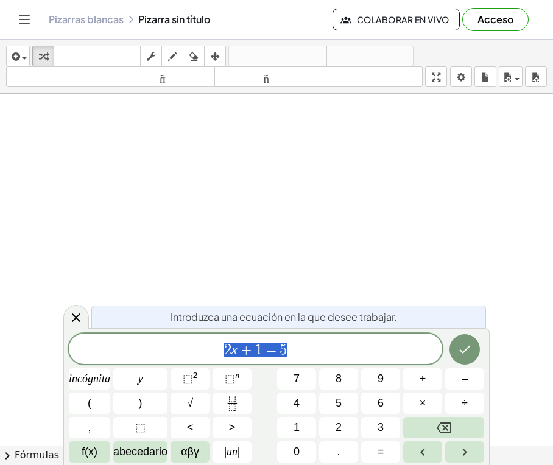
click at [292, 349] on span "2 x + 1 = 5" at bounding box center [255, 349] width 373 height 17
click at [197, 397] on button "√" at bounding box center [189, 403] width 39 height 21
click at [300, 404] on button "4" at bounding box center [296, 403] width 39 height 21
drag, startPoint x: 315, startPoint y: 344, endPoint x: 264, endPoint y: 345, distance: 50.5
click at [264, 345] on span "2 x + 1 = 5 √ 4" at bounding box center [255, 349] width 373 height 19
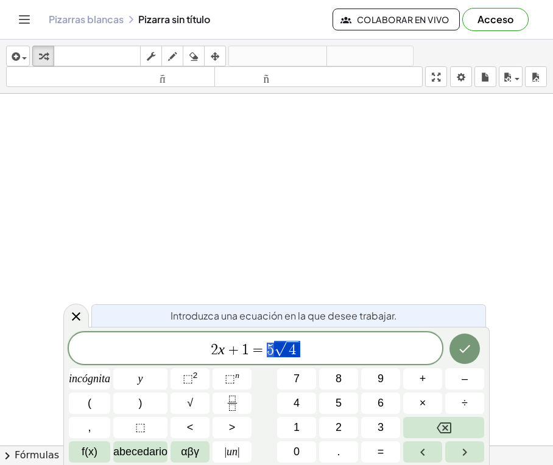
scroll to position [183, 0]
drag, startPoint x: 191, startPoint y: 178, endPoint x: 197, endPoint y: 208, distance: 30.3
click at [197, 208] on div at bounding box center [276, 278] width 553 height 734
click at [311, 354] on span "2 x + 1 = 5 √ 4" at bounding box center [255, 349] width 373 height 19
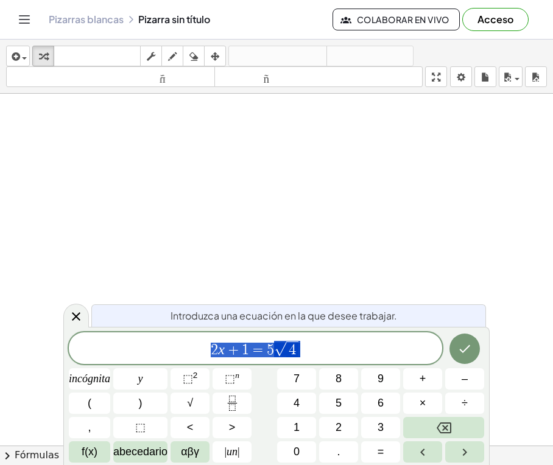
drag, startPoint x: 310, startPoint y: 352, endPoint x: 200, endPoint y: 349, distance: 109.6
click at [200, 349] on span "2 x + 1 = 5 √ 4" at bounding box center [255, 349] width 373 height 19
click at [227, 402] on icon "Fracción" at bounding box center [232, 403] width 15 height 15
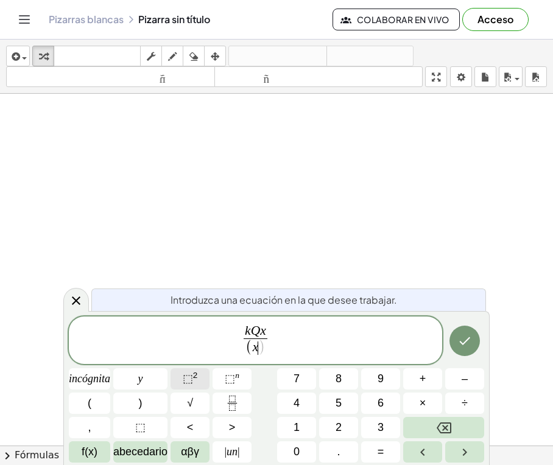
click at [183, 376] on font "⬚" at bounding box center [188, 378] width 10 height 12
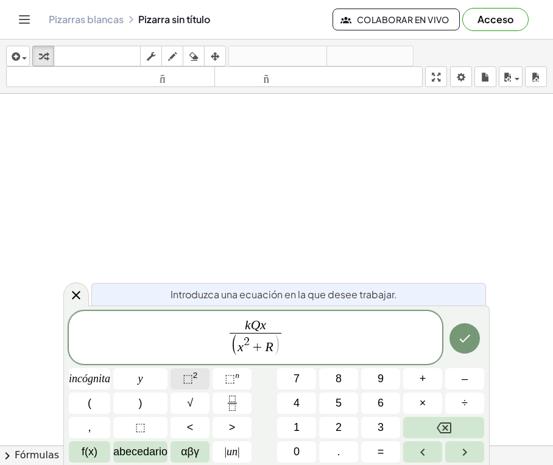
click at [183, 376] on font "⬚" at bounding box center [188, 378] width 10 height 12
click at [141, 402] on font ")" at bounding box center [141, 403] width 4 height 12
click at [229, 376] on font "⬚" at bounding box center [230, 378] width 10 height 12
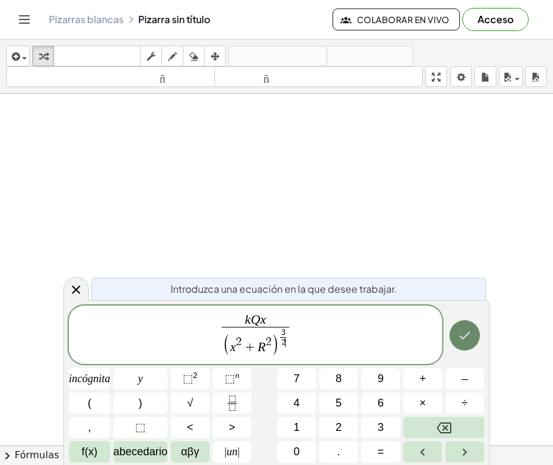
click at [454, 330] on button "Hecho" at bounding box center [464, 335] width 30 height 30
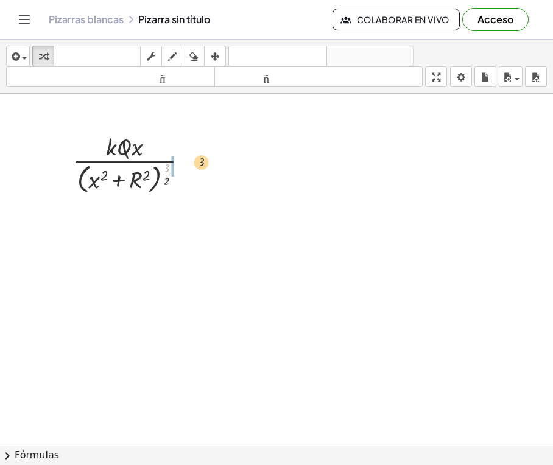
drag, startPoint x: 164, startPoint y: 186, endPoint x: 204, endPoint y: 178, distance: 40.8
click at [204, 178] on div at bounding box center [135, 163] width 138 height 67
drag, startPoint x: 67, startPoint y: 139, endPoint x: 164, endPoint y: 220, distance: 126.6
click at [164, 220] on div "· k · Q · x · ( + x 2 + R 2 ) ( · 3 · 2 )" at bounding box center [276, 446] width 553 height 704
click at [224, 246] on div at bounding box center [276, 446] width 553 height 704
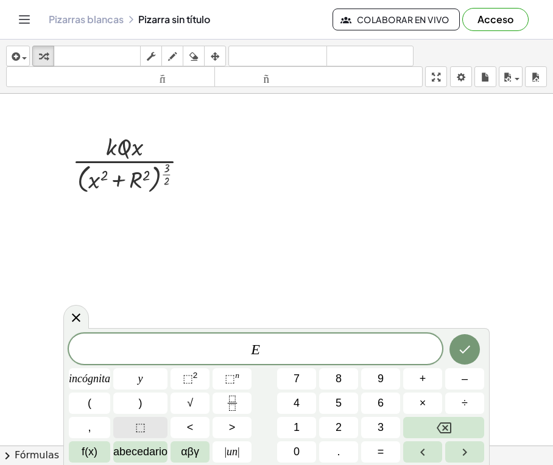
click at [144, 428] on font "⬚" at bounding box center [140, 427] width 10 height 12
click at [197, 451] on font "αβγ" at bounding box center [190, 452] width 18 height 12
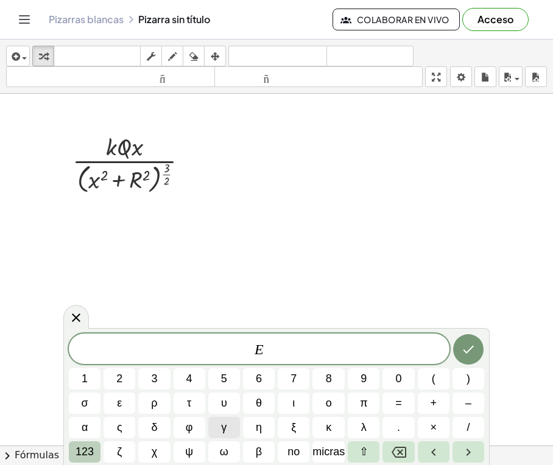
click at [97, 451] on button "123" at bounding box center [85, 451] width 32 height 21
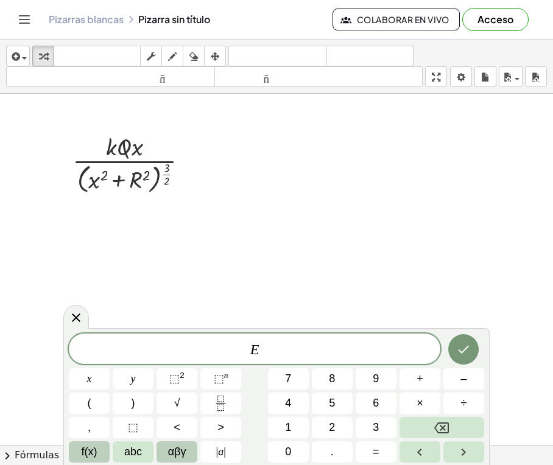
click at [97, 447] on button "f(x)" at bounding box center [89, 451] width 41 height 21
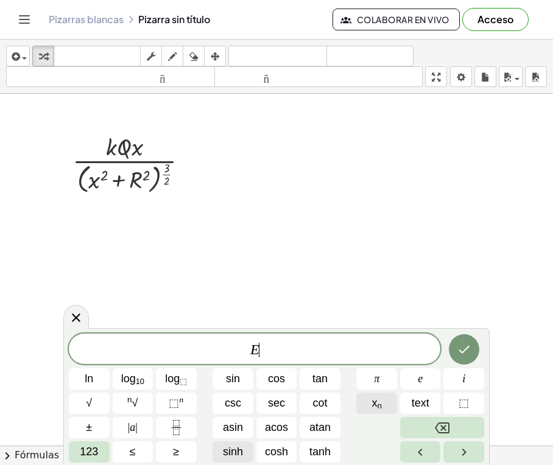
click at [378, 408] on sub "n" at bounding box center [379, 405] width 5 height 9
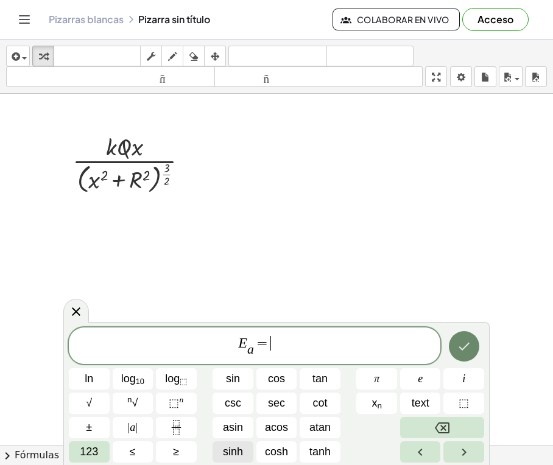
click at [472, 345] on button "Done" at bounding box center [464, 346] width 30 height 30
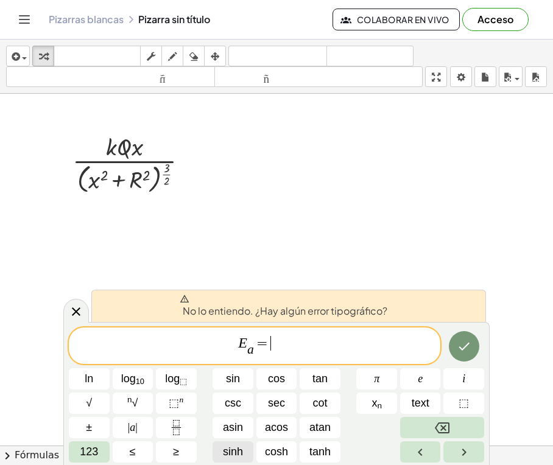
click at [325, 348] on span "E a ​ = ​" at bounding box center [254, 347] width 371 height 24
click at [470, 354] on button "Hecho" at bounding box center [464, 346] width 30 height 30
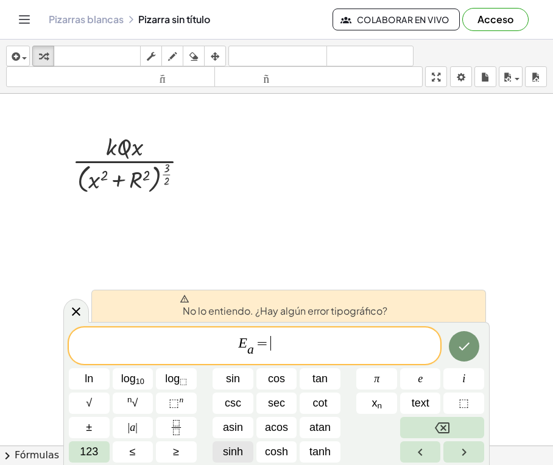
click at [355, 346] on span "E a ​ = ​" at bounding box center [254, 347] width 371 height 24
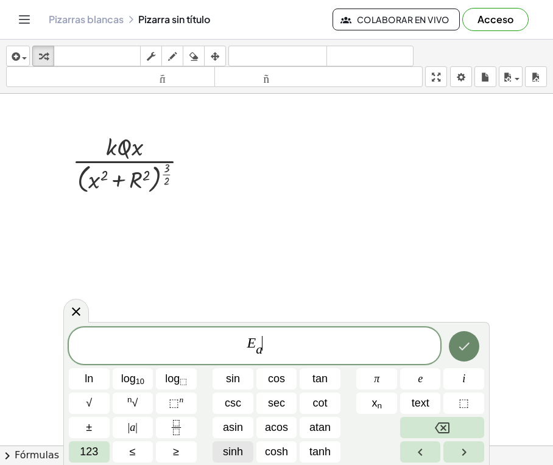
click at [466, 344] on icon "Hecho" at bounding box center [463, 346] width 15 height 15
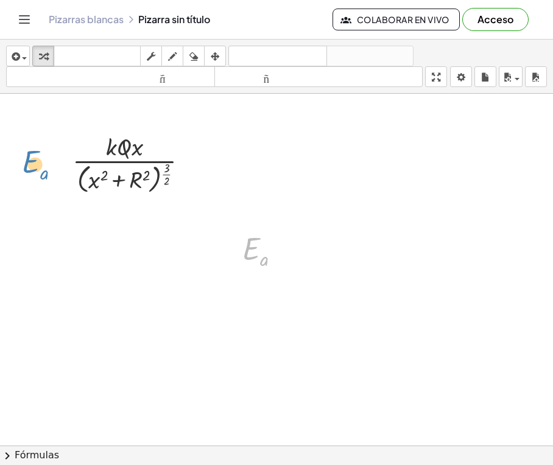
drag, startPoint x: 255, startPoint y: 277, endPoint x: 37, endPoint y: 191, distance: 234.2
drag, startPoint x: 108, startPoint y: 180, endPoint x: 100, endPoint y: 178, distance: 8.1
click at [100, 178] on div at bounding box center [135, 163] width 138 height 67
click at [131, 214] on icon at bounding box center [124, 207] width 13 height 13
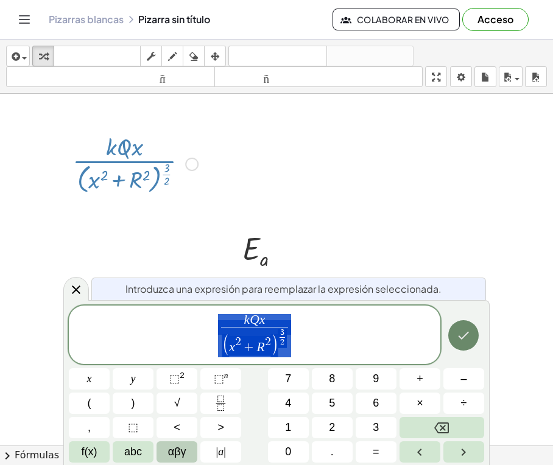
click at [455, 332] on button "Hecho" at bounding box center [463, 335] width 30 height 30
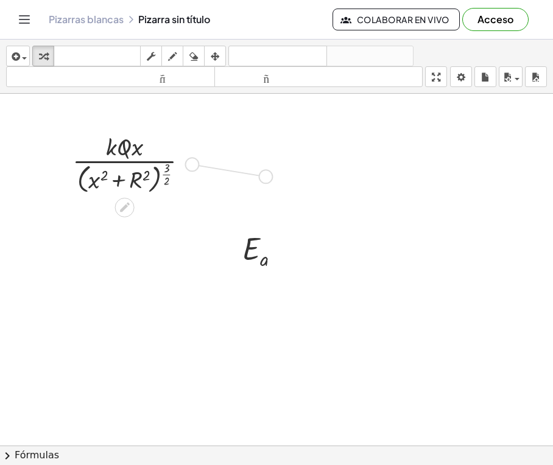
drag, startPoint x: 196, startPoint y: 184, endPoint x: 274, endPoint y: 197, distance: 78.9
click at [274, 197] on div "· k · Q · x · ( + x 2 + R 2 ) ( · 3 · 2 ) E a" at bounding box center [276, 446] width 553 height 704
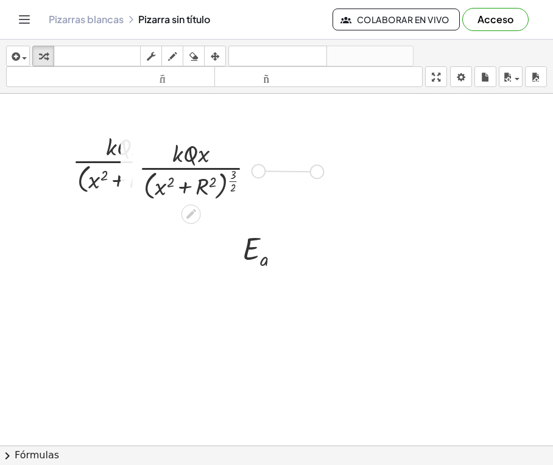
drag, startPoint x: 259, startPoint y: 194, endPoint x: 320, endPoint y: 194, distance: 60.3
click at [320, 194] on div "· k · Q · x · ( + x 2 + R 2 ) ( · 3 · 2 ) E a · k · Q · x · ( + x 2 + R 2 ) ( ·…" at bounding box center [276, 446] width 553 height 704
click at [149, 193] on div at bounding box center [202, 169] width 138 height 67
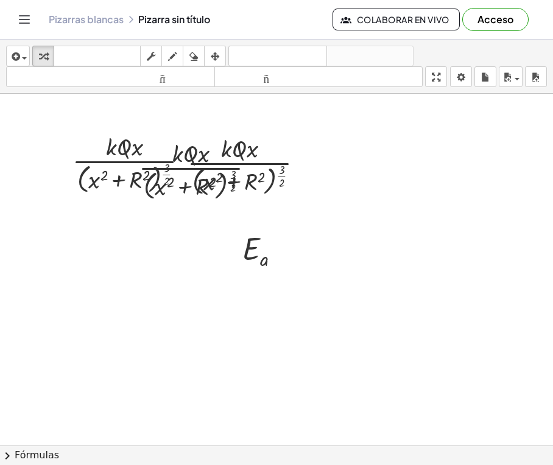
click at [115, 236] on div at bounding box center [276, 446] width 553 height 704
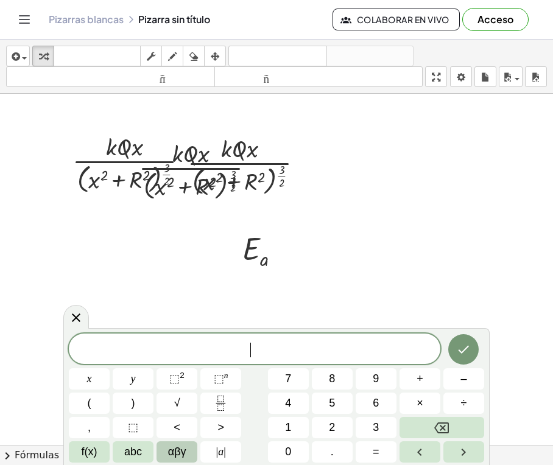
click at [112, 267] on div at bounding box center [276, 446] width 553 height 704
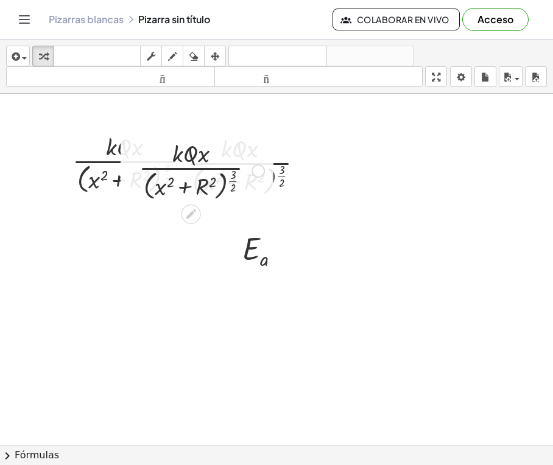
click at [212, 203] on div at bounding box center [202, 169] width 138 height 67
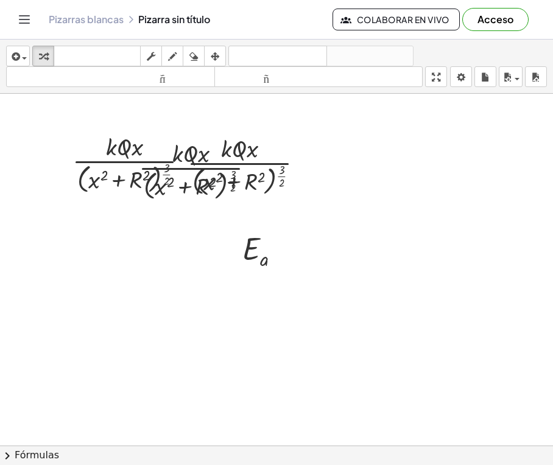
click at [356, 230] on div at bounding box center [276, 446] width 553 height 704
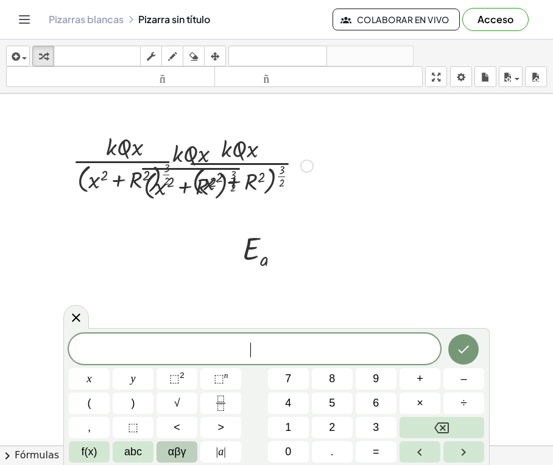
click at [327, 225] on div at bounding box center [276, 446] width 553 height 704
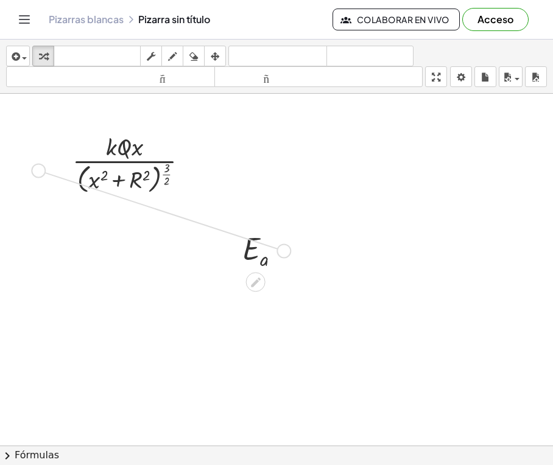
drag, startPoint x: 282, startPoint y: 270, endPoint x: 37, endPoint y: 186, distance: 259.1
click at [37, 186] on div "· k · Q · x · ( + x 2 + R 2 ) ( · 3 · 2 ) E a" at bounding box center [276, 446] width 553 height 704
click at [262, 271] on div at bounding box center [266, 249] width 60 height 43
drag, startPoint x: 262, startPoint y: 282, endPoint x: 289, endPoint y: 280, distance: 26.8
click at [289, 271] on div at bounding box center [266, 249] width 60 height 43
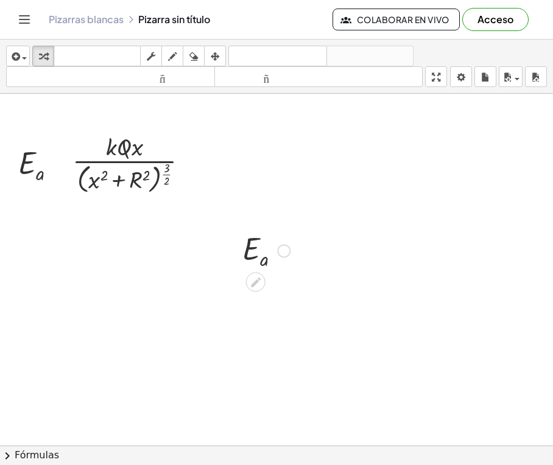
drag, startPoint x: 320, startPoint y: 237, endPoint x: 164, endPoint y: 322, distance: 177.6
click at [164, 322] on div at bounding box center [276, 446] width 553 height 704
click at [284, 257] on div at bounding box center [283, 250] width 13 height 13
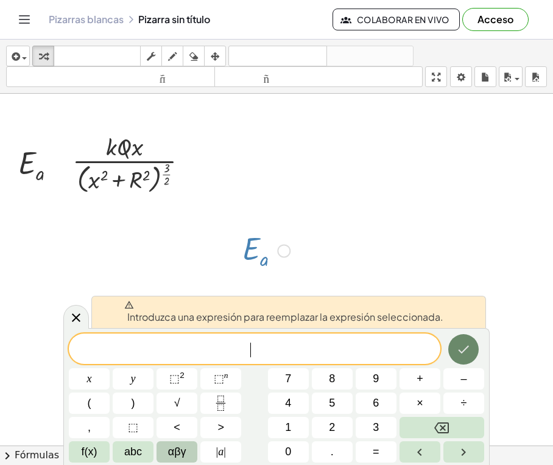
click at [472, 347] on button "Hecho" at bounding box center [463, 349] width 30 height 30
click at [471, 223] on div at bounding box center [276, 446] width 553 height 704
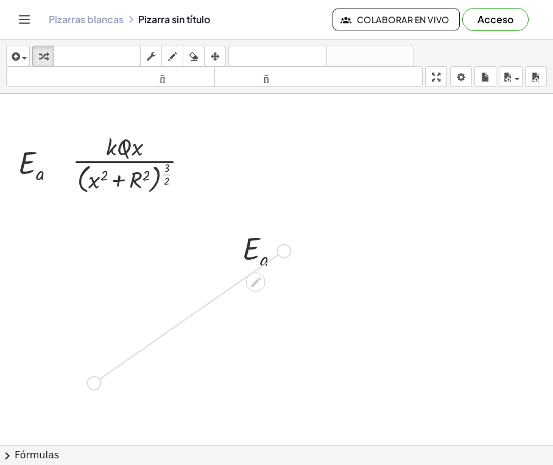
drag, startPoint x: 283, startPoint y: 271, endPoint x: 51, endPoint y: 416, distance: 273.7
click at [51, 416] on div "· k · Q · x · ( + x 2 + R 2 ) ( · 3 · 2 ) E a Línea de transformación Copiar lí…" at bounding box center [276, 446] width 553 height 704
